Goal: Task Accomplishment & Management: Manage account settings

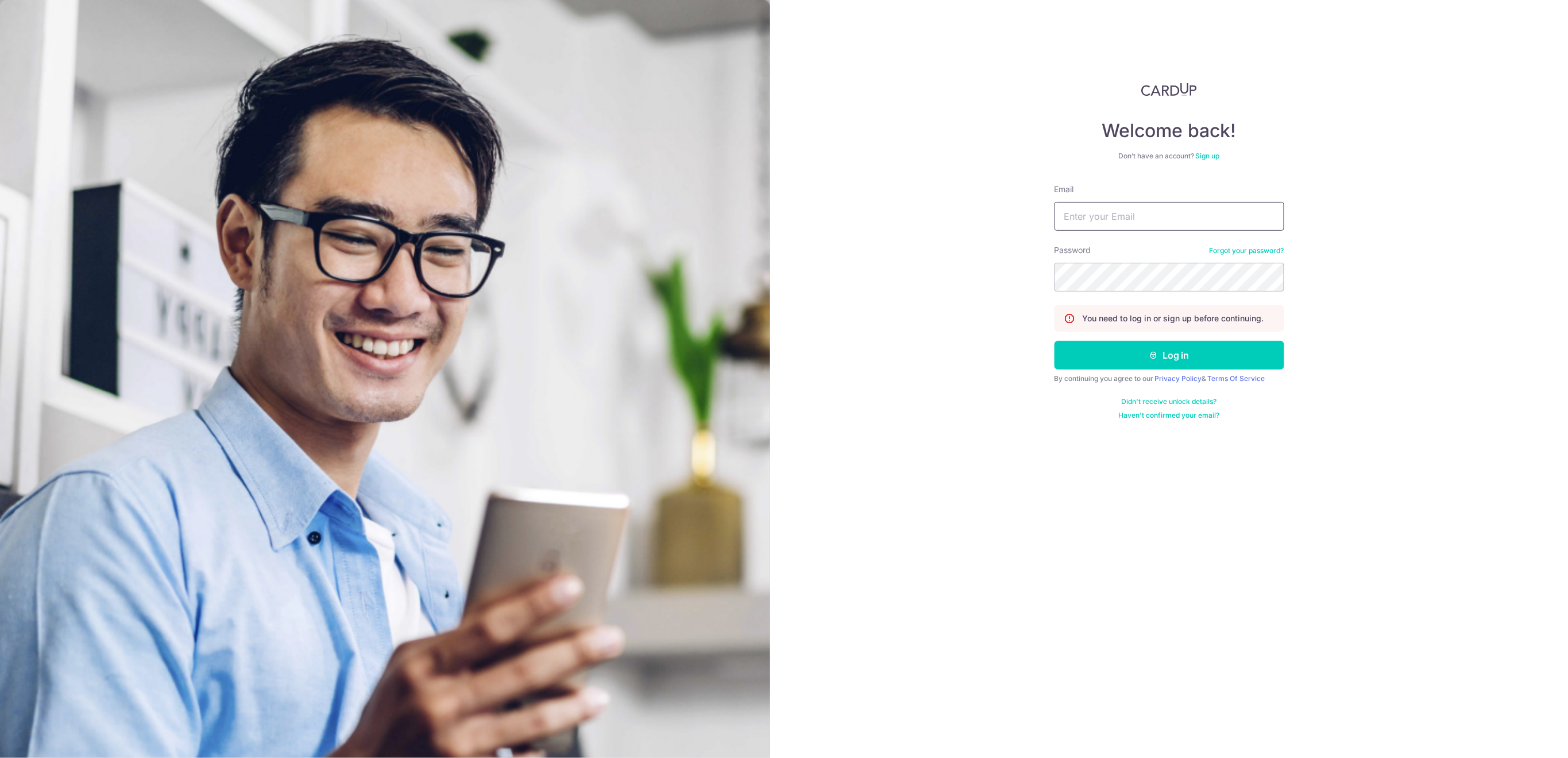
click at [1205, 210] on input "Email" at bounding box center [1169, 216] width 230 height 29
type input "[EMAIL_ADDRESS][DOMAIN_NAME]"
click at [1154, 361] on button "Log in" at bounding box center [1169, 355] width 230 height 29
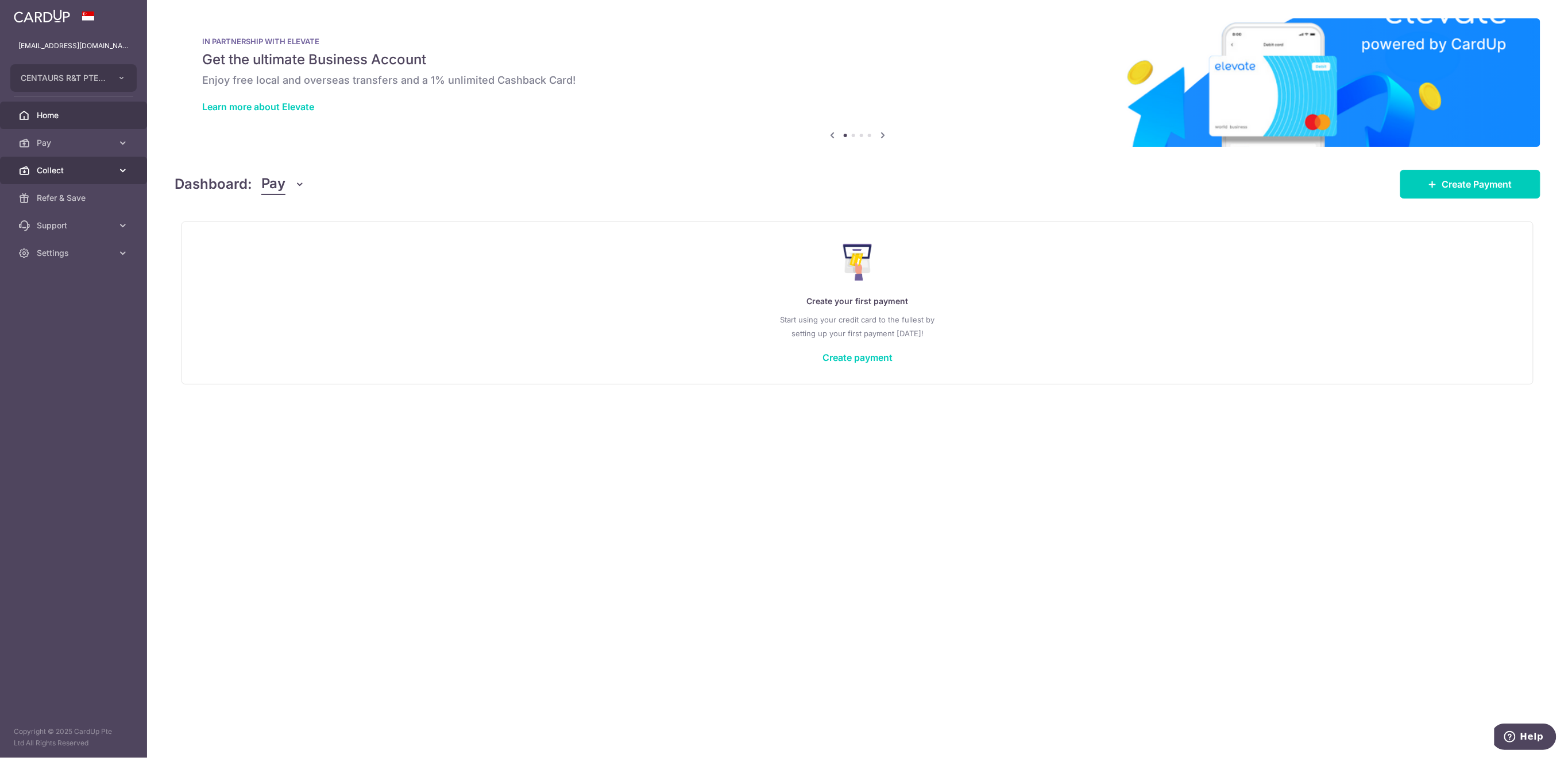
click at [57, 169] on span "Collect" at bounding box center [74, 171] width 76 height 11
click at [61, 201] on span "Dashboard" at bounding box center [74, 198] width 76 height 11
